Goal: Task Accomplishment & Management: Use online tool/utility

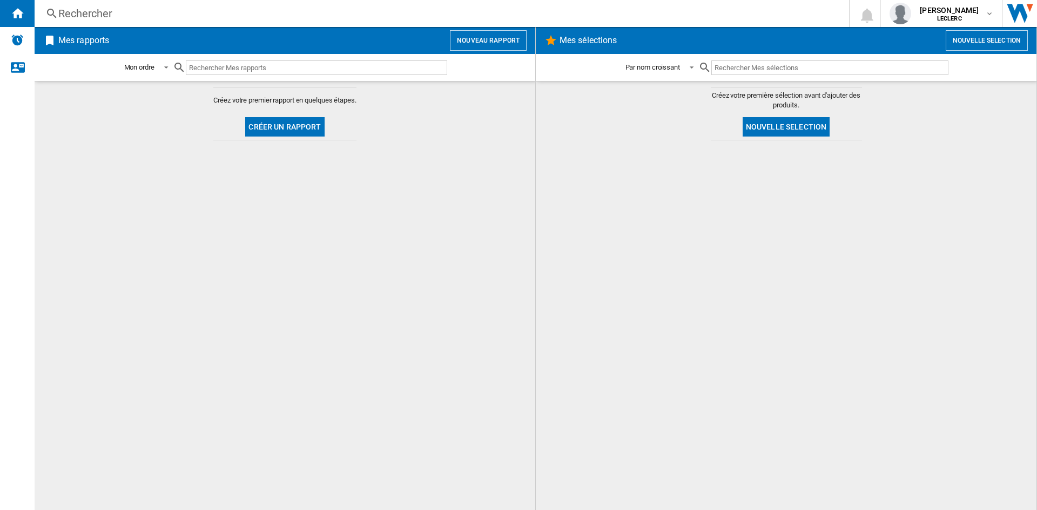
click at [286, 127] on button "Créer un rapport" at bounding box center [284, 126] width 79 height 19
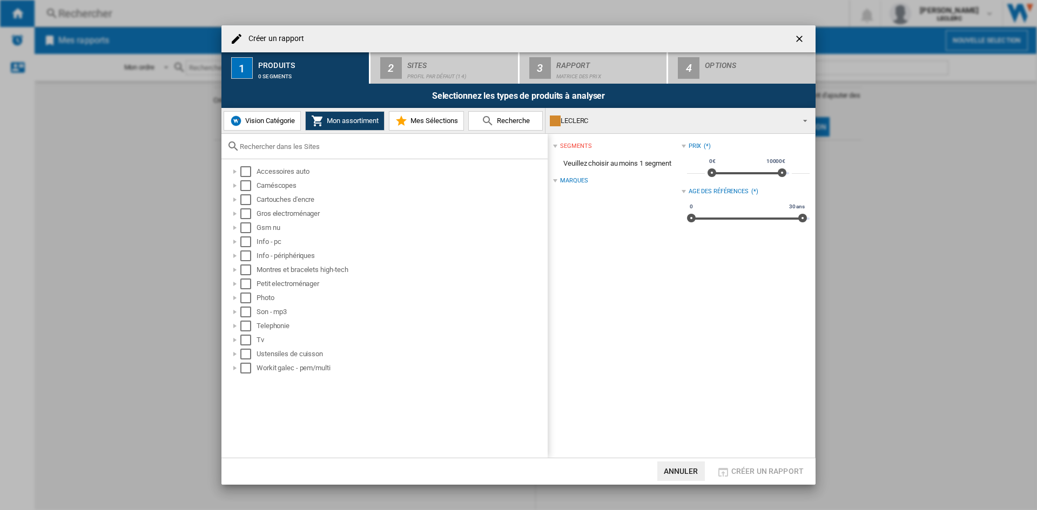
click at [279, 120] on span "Vision Catégorie" at bounding box center [268, 121] width 52 height 8
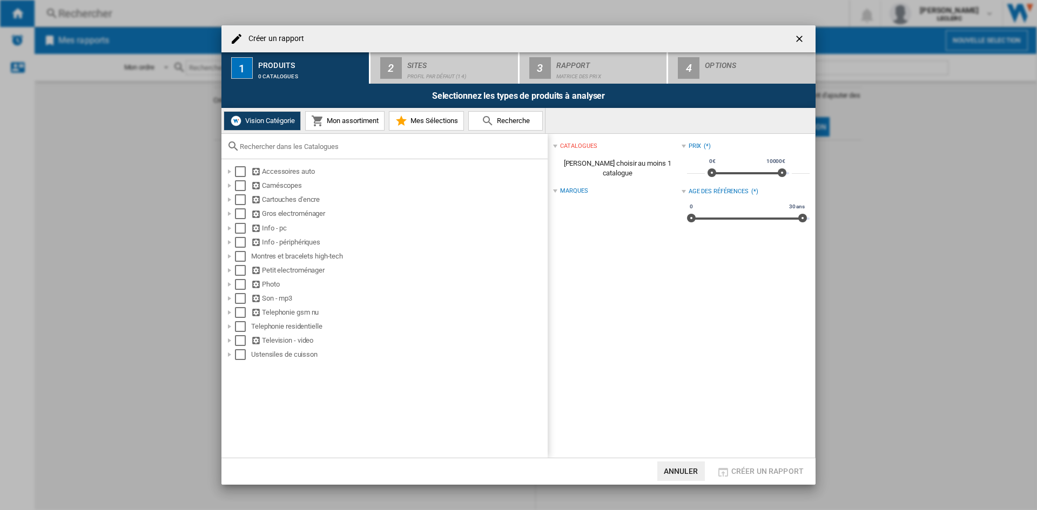
click at [340, 121] on span "Mon assortiment" at bounding box center [351, 121] width 55 height 8
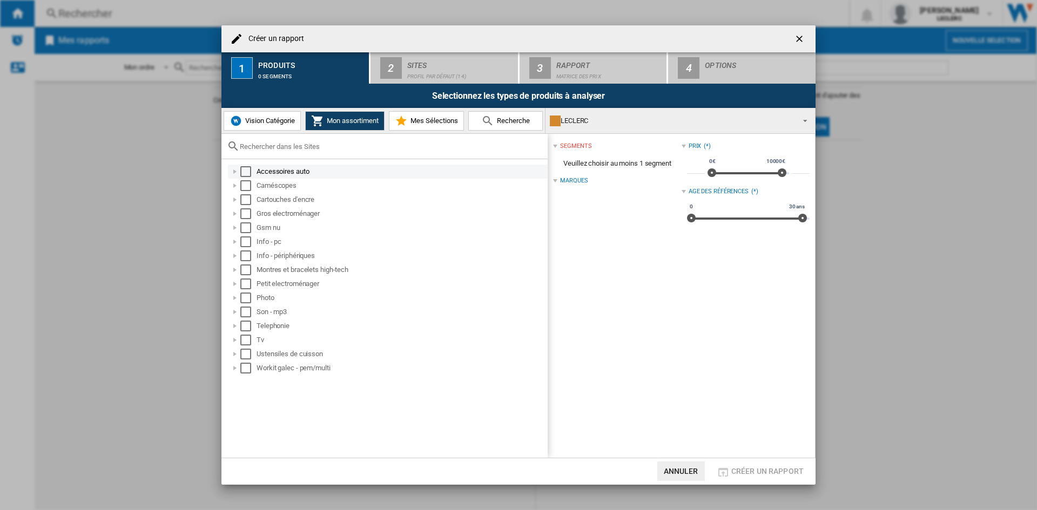
click at [246, 170] on div "Select" at bounding box center [245, 171] width 11 height 11
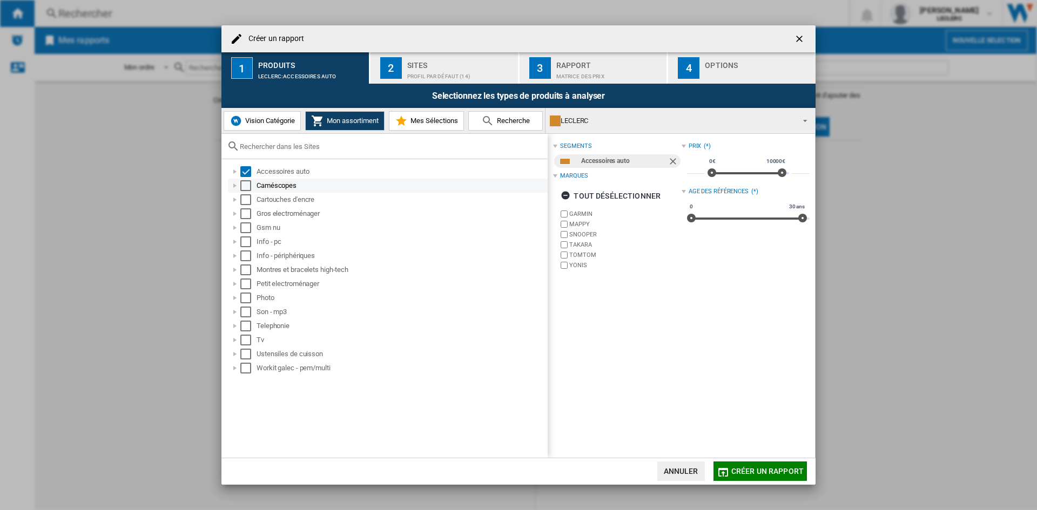
click at [245, 184] on div "Select" at bounding box center [245, 185] width 11 height 11
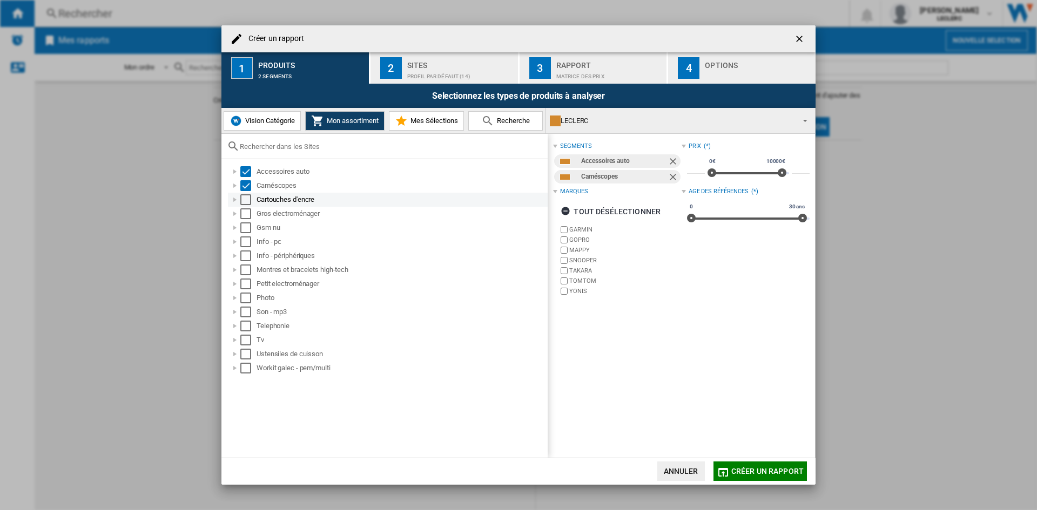
click at [245, 202] on div "Select" at bounding box center [245, 199] width 11 height 11
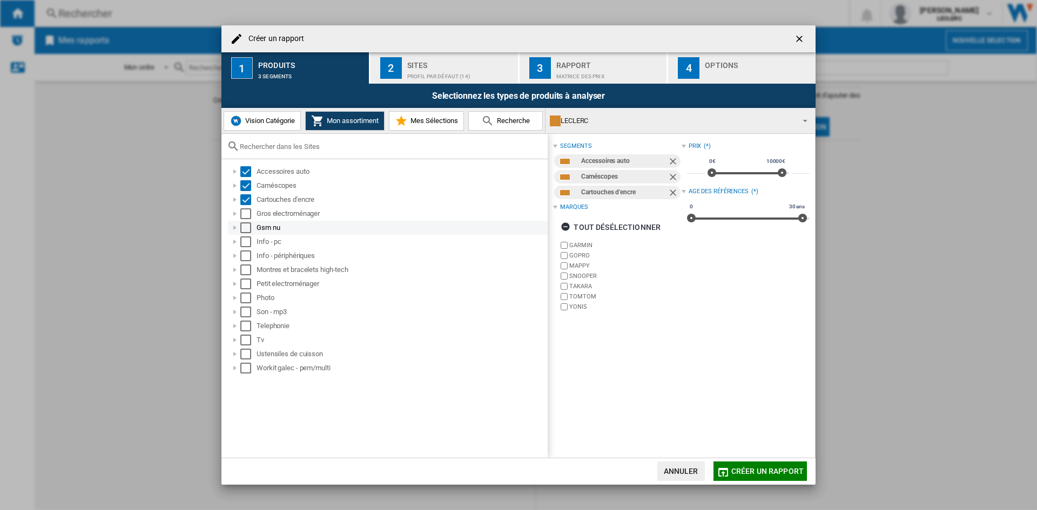
click at [248, 222] on div "Gsm nu" at bounding box center [388, 228] width 320 height 14
click at [248, 213] on div "Select" at bounding box center [245, 213] width 11 height 11
click at [250, 221] on div "Gsm nu" at bounding box center [388, 228] width 320 height 14
click at [248, 230] on div "Select" at bounding box center [245, 228] width 11 height 11
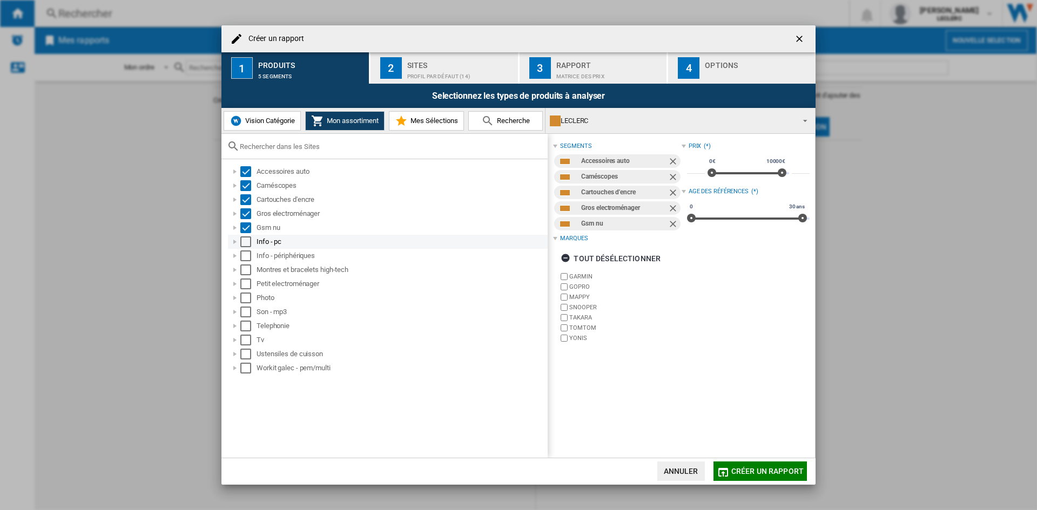
click at [248, 246] on div "Select" at bounding box center [245, 242] width 11 height 11
click at [246, 257] on div "Select" at bounding box center [245, 256] width 11 height 11
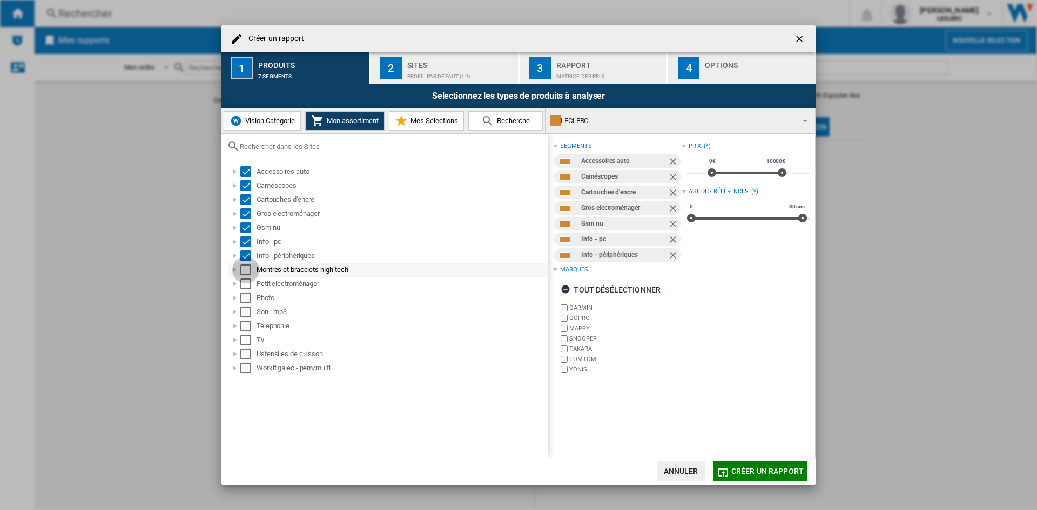
click at [247, 274] on div "Select" at bounding box center [245, 270] width 11 height 11
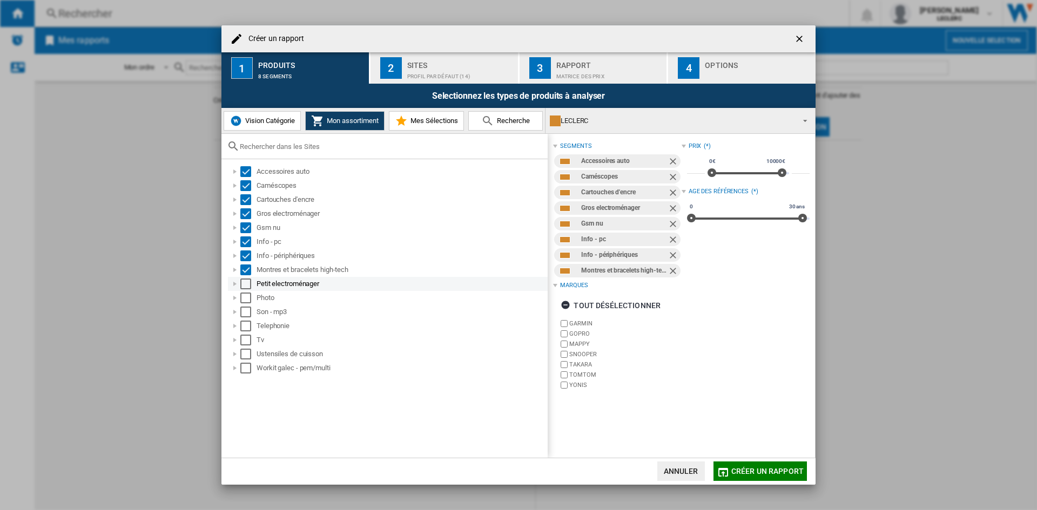
click at [248, 286] on div "Select" at bounding box center [245, 284] width 11 height 11
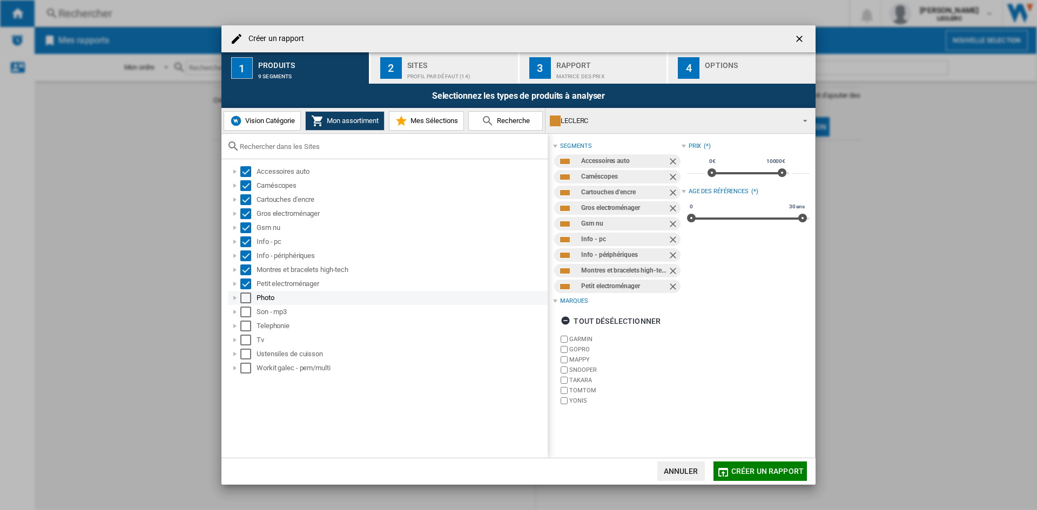
click at [247, 298] on div "Select" at bounding box center [245, 298] width 11 height 11
click at [246, 312] on div "Select" at bounding box center [245, 312] width 11 height 11
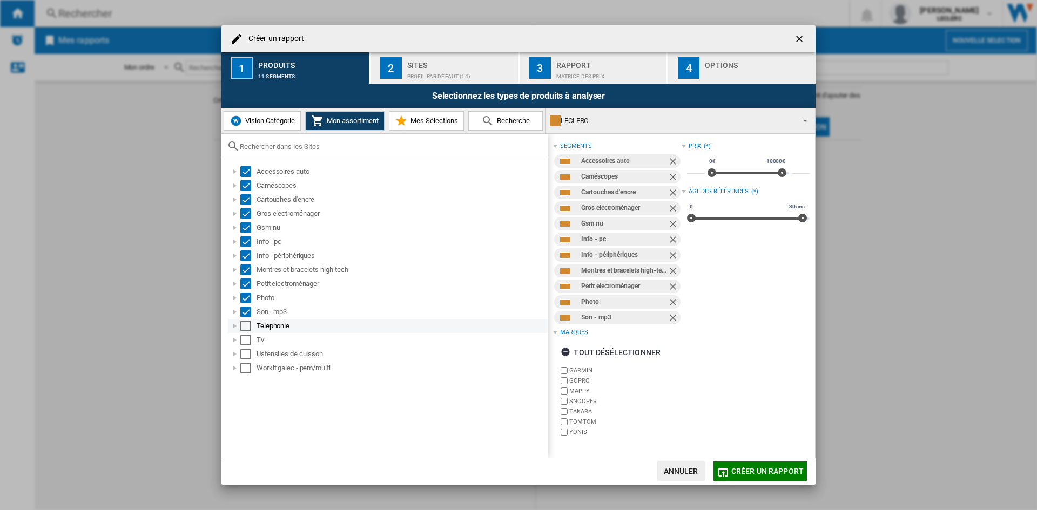
click at [246, 322] on div "Select" at bounding box center [245, 326] width 11 height 11
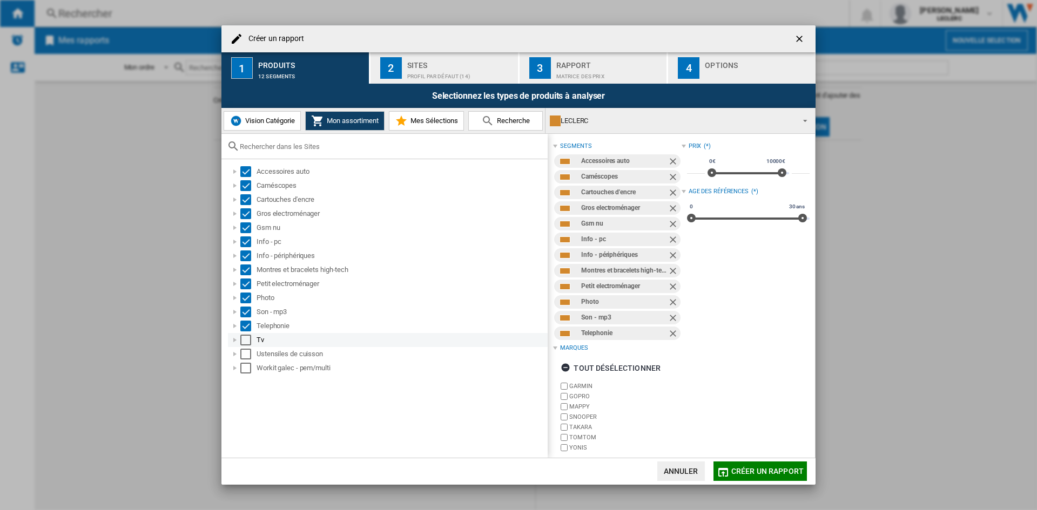
click at [246, 339] on div "Select" at bounding box center [245, 340] width 11 height 11
click at [247, 353] on div "Select" at bounding box center [245, 354] width 11 height 11
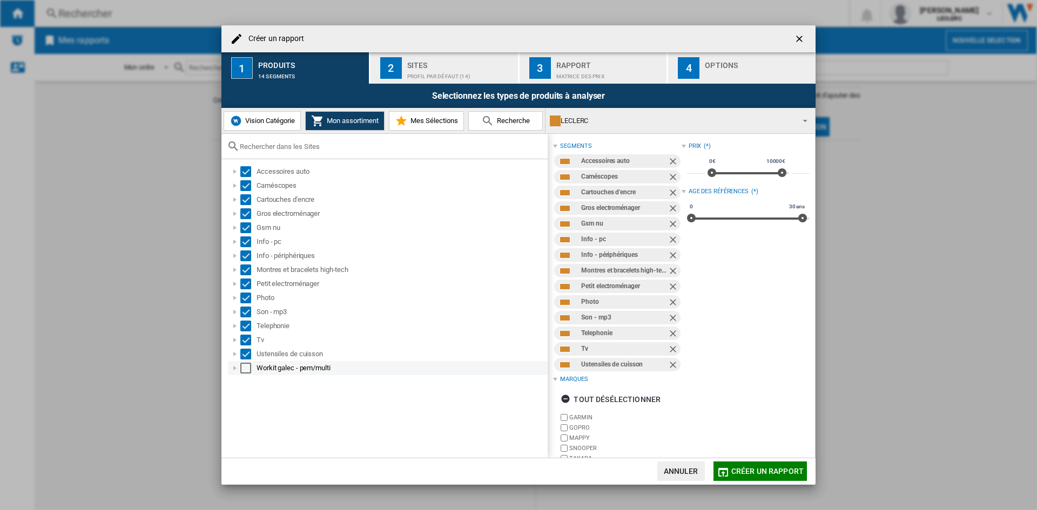
click at [248, 368] on div "Select" at bounding box center [245, 368] width 11 height 11
click at [448, 58] on div "Sites" at bounding box center [460, 62] width 106 height 11
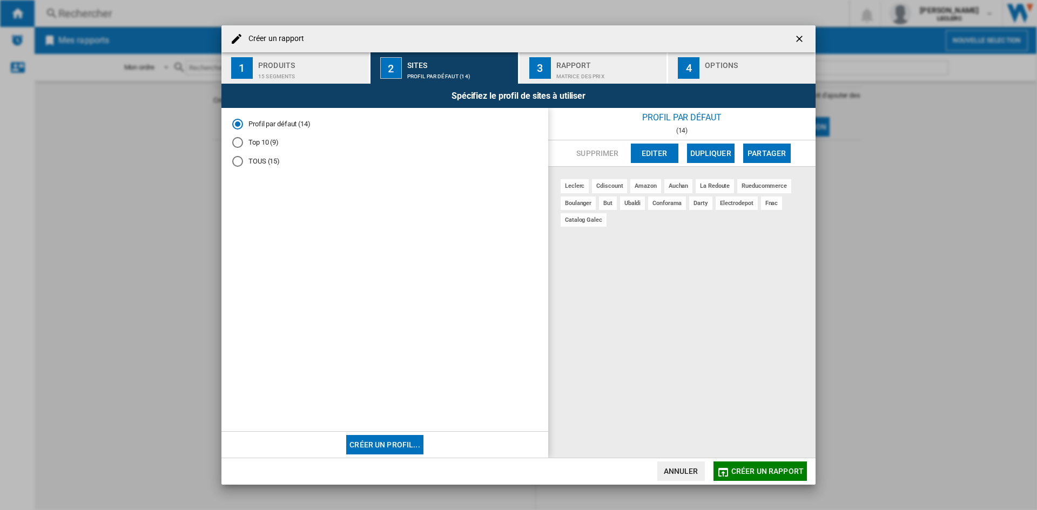
click at [238, 162] on div "TOUS (15)" at bounding box center [237, 161] width 11 height 11
click at [237, 122] on div "Profil par défaut (14)" at bounding box center [237, 124] width 11 height 11
click at [237, 161] on div "TOUS (15)" at bounding box center [237, 161] width 11 height 11
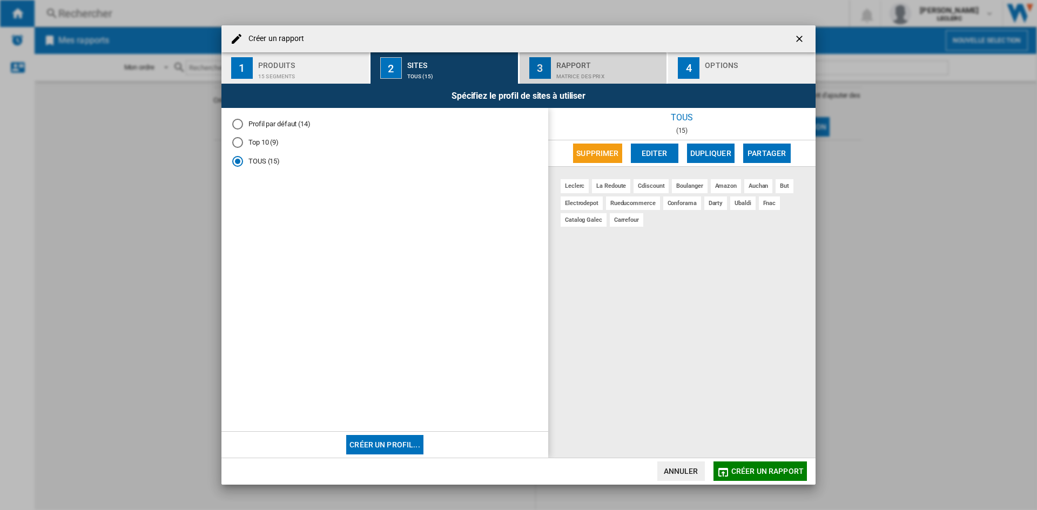
click at [584, 72] on div "Matrice des prix" at bounding box center [609, 73] width 106 height 11
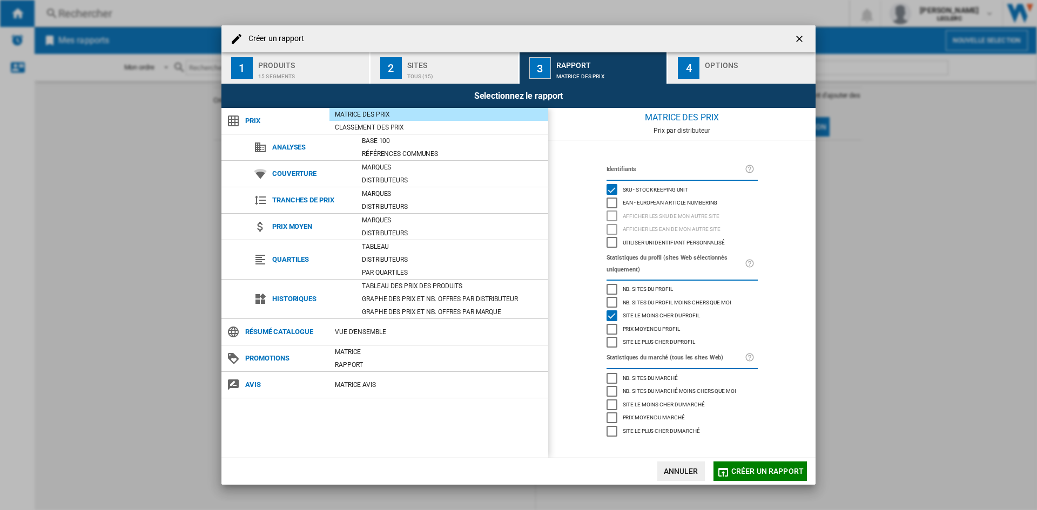
click at [363, 113] on div "Matrice des prix" at bounding box center [438, 114] width 219 height 11
click at [613, 200] on div "EAN - European Article Numbering" at bounding box center [612, 203] width 11 height 11
click at [749, 470] on span "Créer un rapport" at bounding box center [767, 471] width 72 height 9
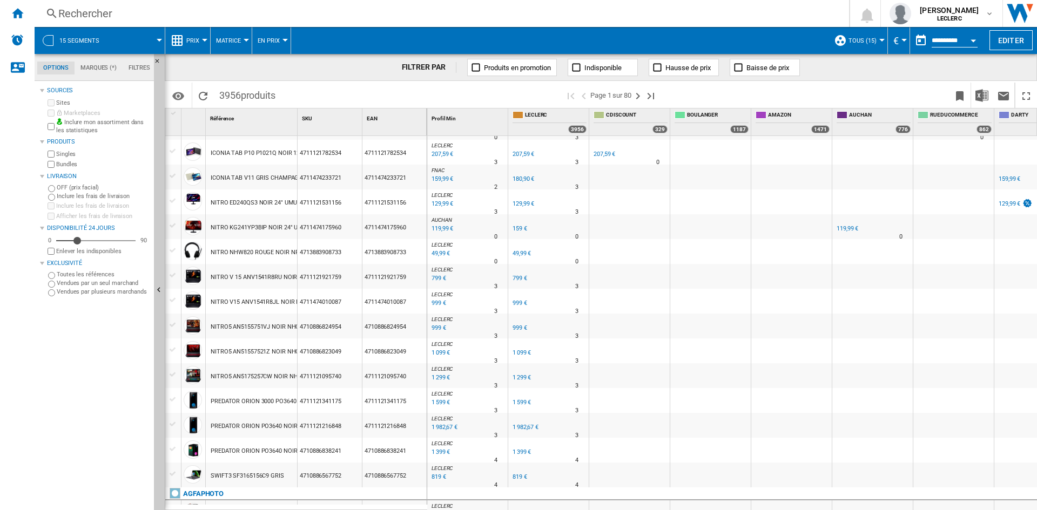
scroll to position [353, 0]
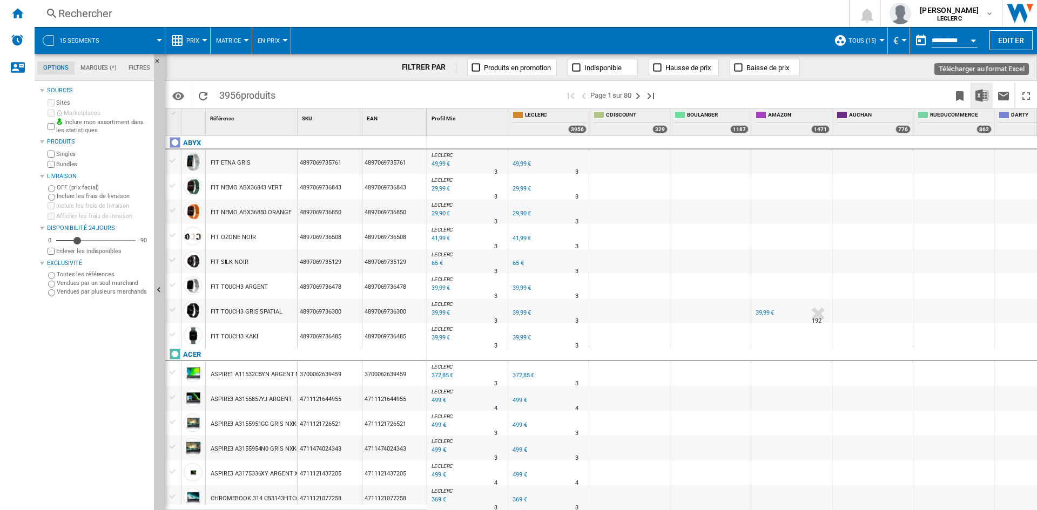
click at [982, 92] on img "Télécharger au format Excel" at bounding box center [981, 95] width 13 height 13
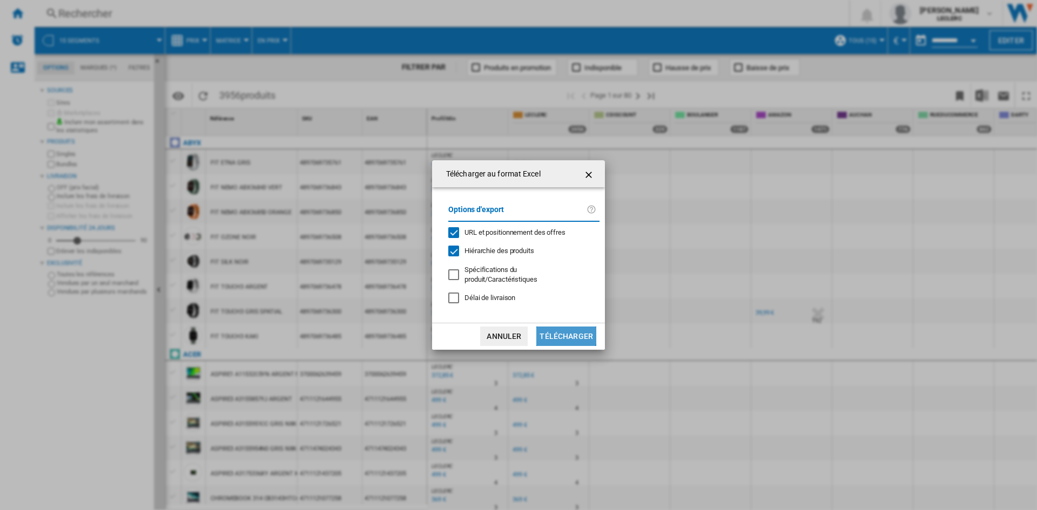
click at [557, 334] on button "Télécharger" at bounding box center [566, 336] width 60 height 19
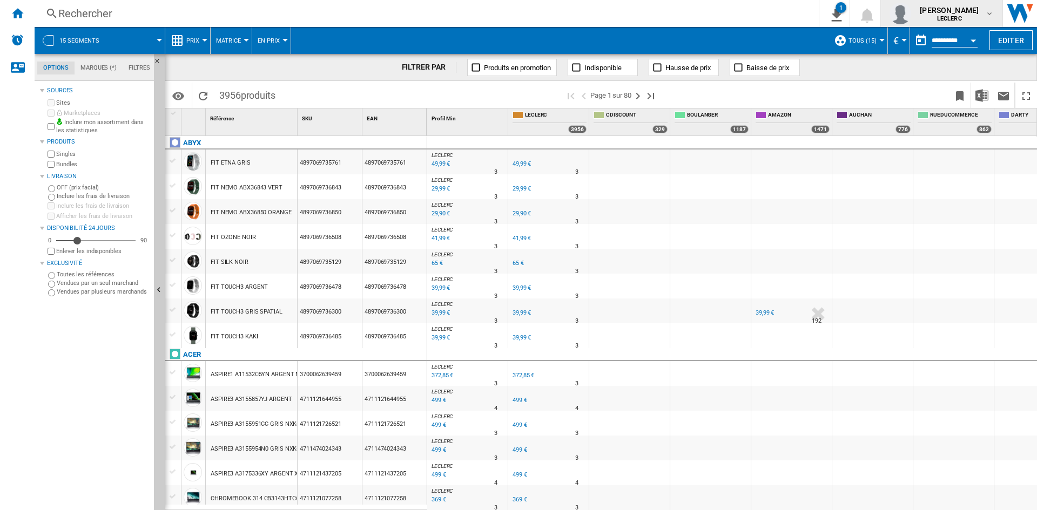
click at [992, 12] on md-icon "button" at bounding box center [989, 13] width 9 height 9
click at [938, 90] on button "Se déconnecter" at bounding box center [935, 95] width 104 height 22
